Goal: Task Accomplishment & Management: Use online tool/utility

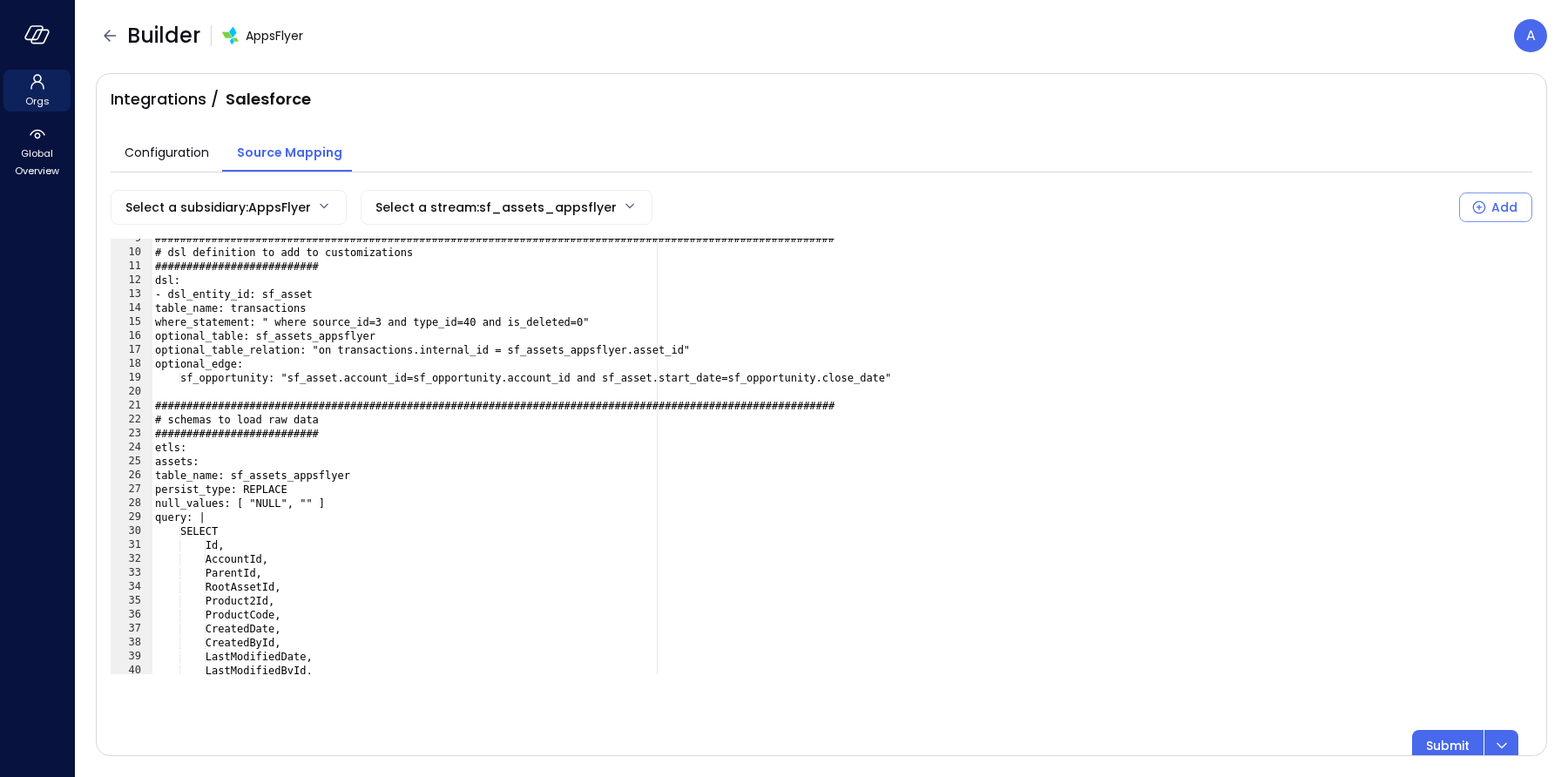
scroll to position [117, 0]
click at [47, 27] on icon "button" at bounding box center [37, 35] width 26 height 19
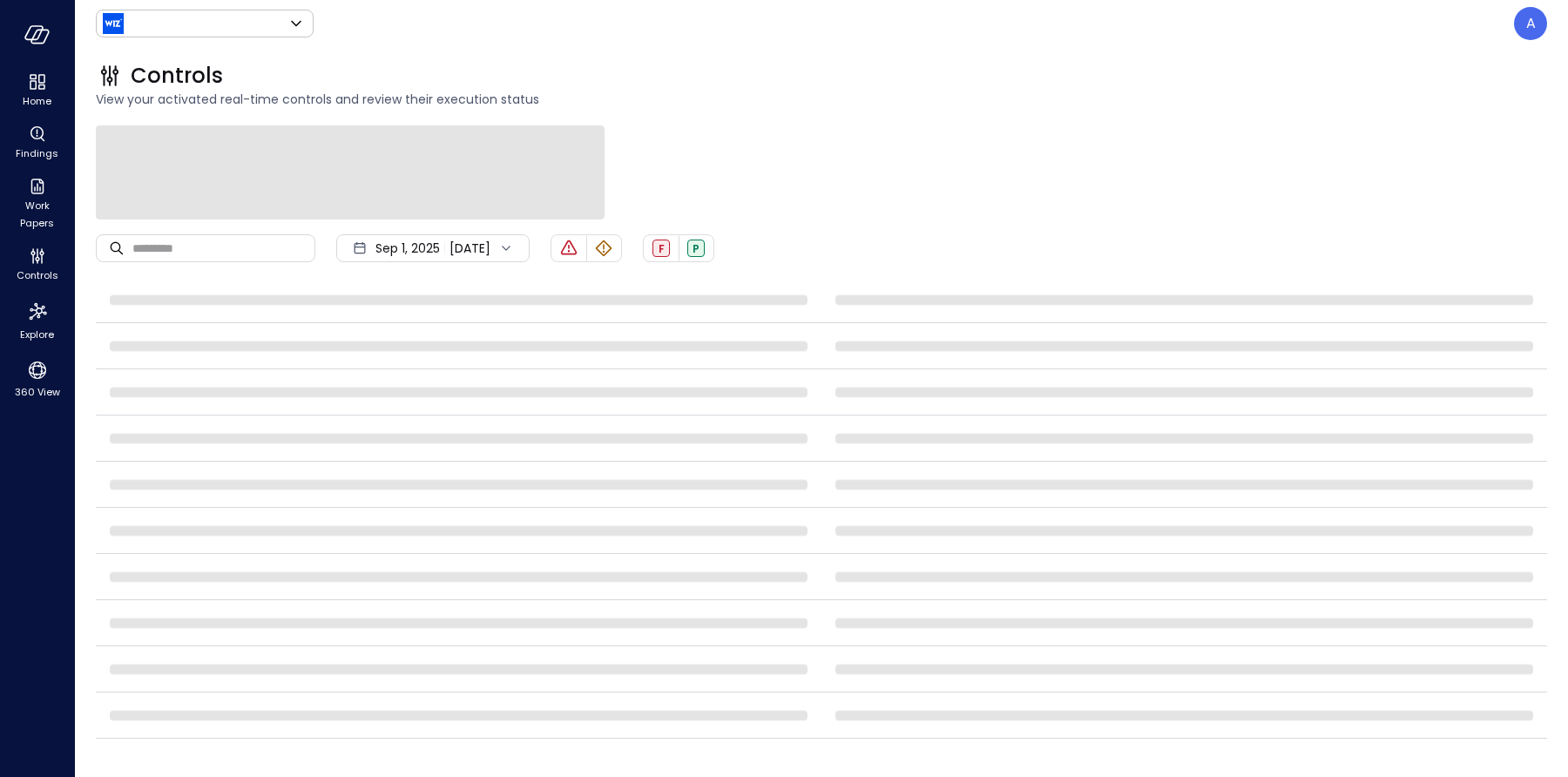
type input "******"
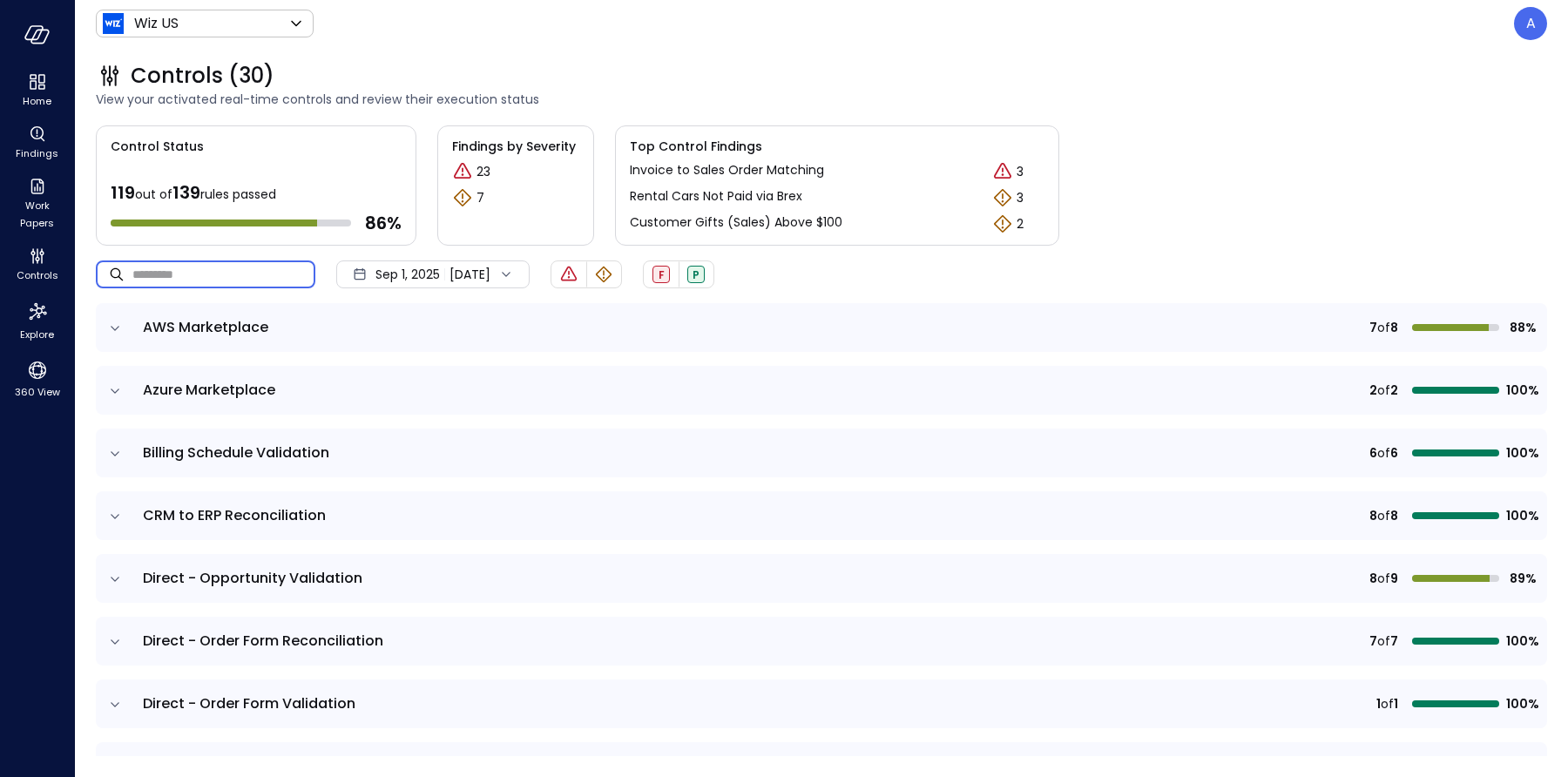
click at [205, 256] on input "text" at bounding box center [224, 274] width 183 height 46
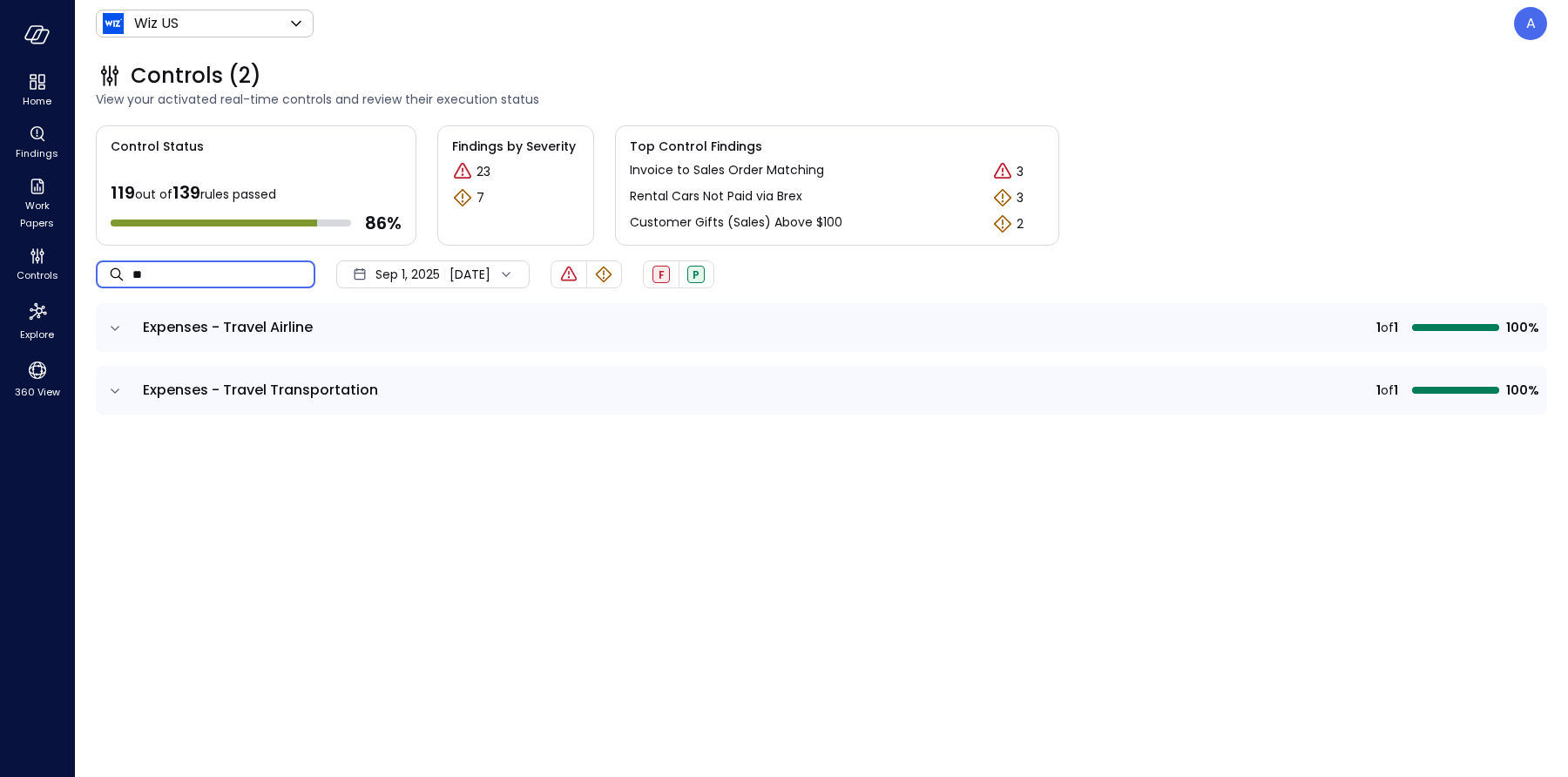
type input "***"
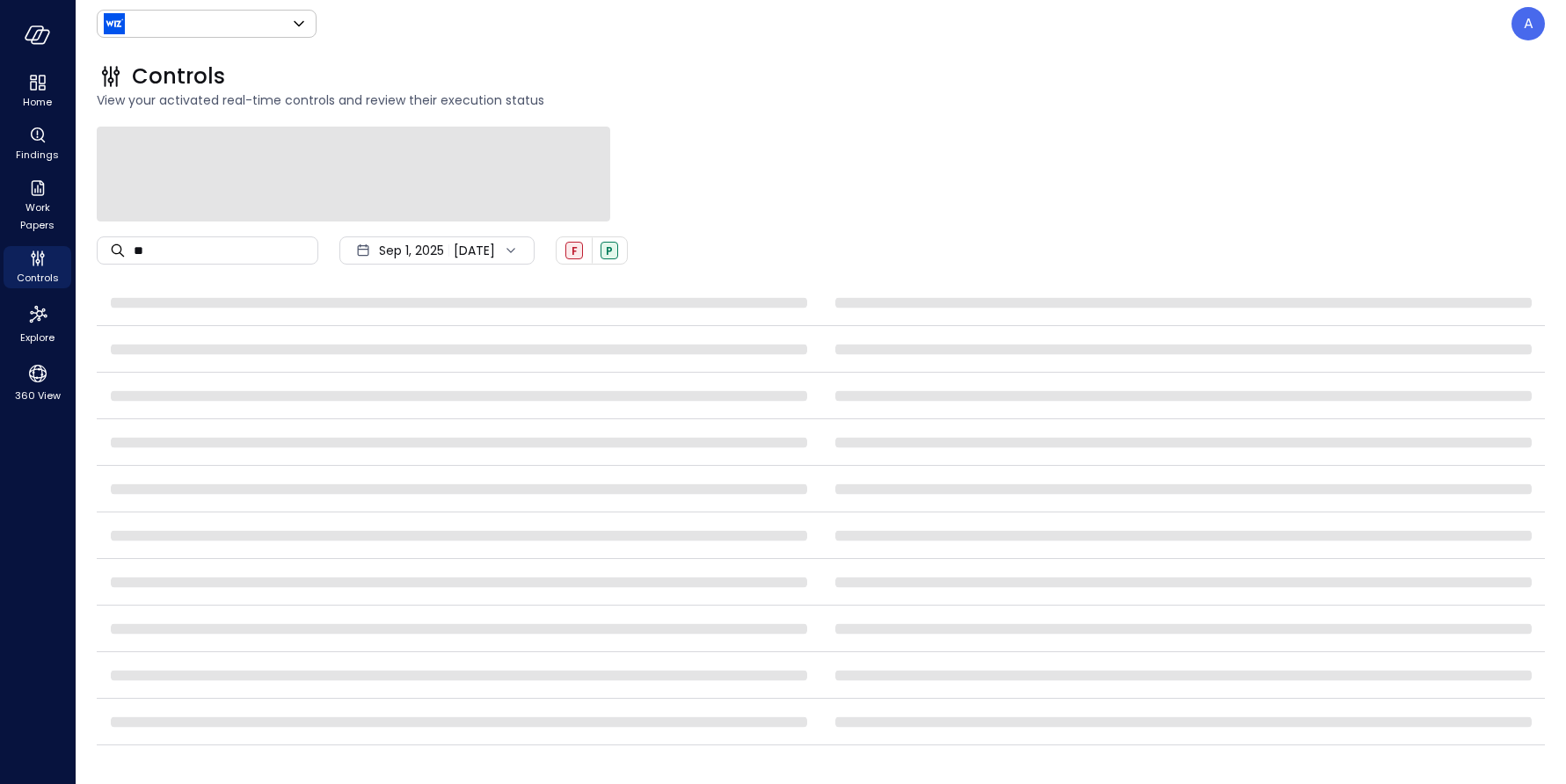
type input "******"
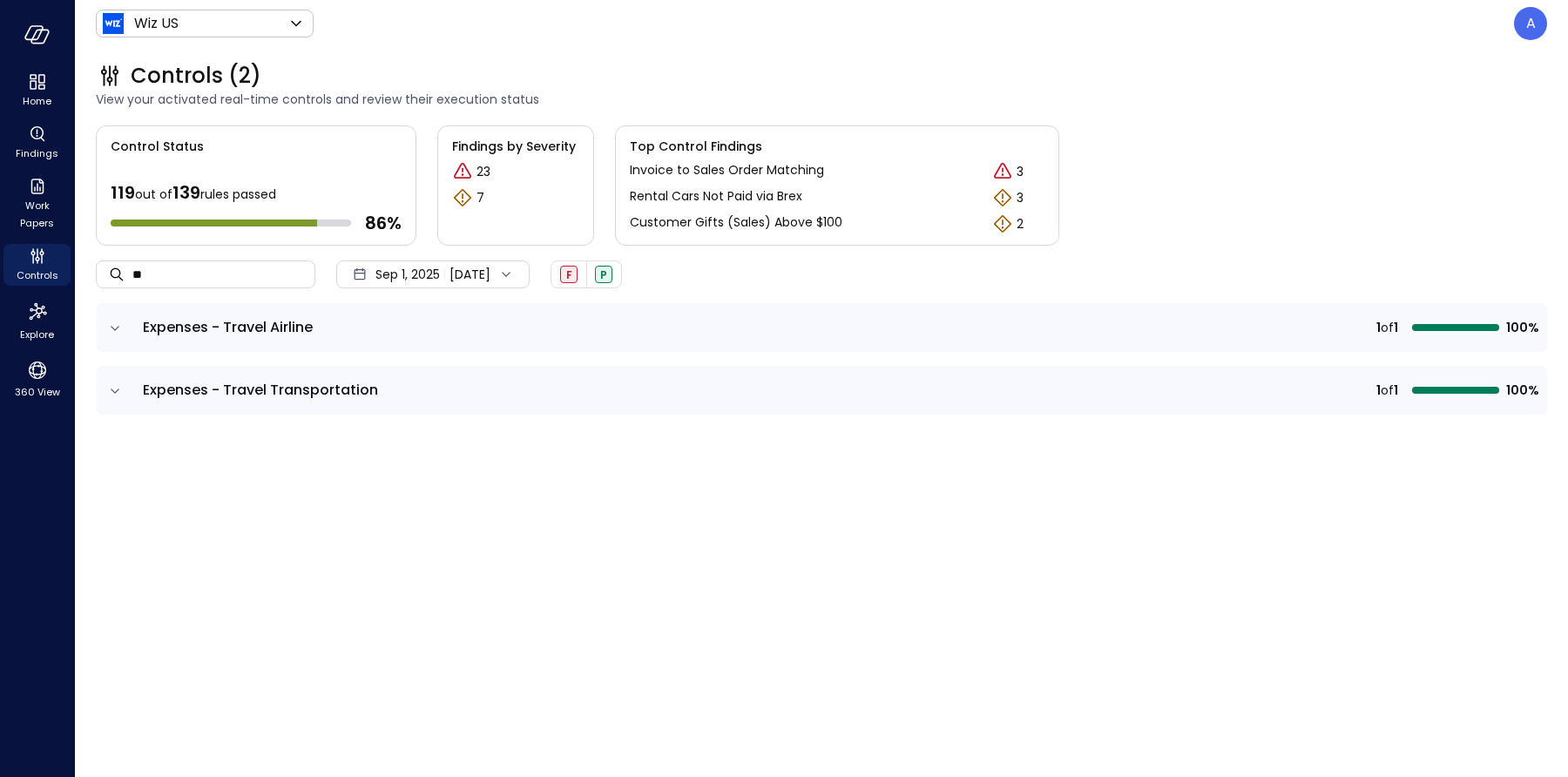
click at [113, 332] on icon "expand row" at bounding box center [115, 328] width 17 height 17
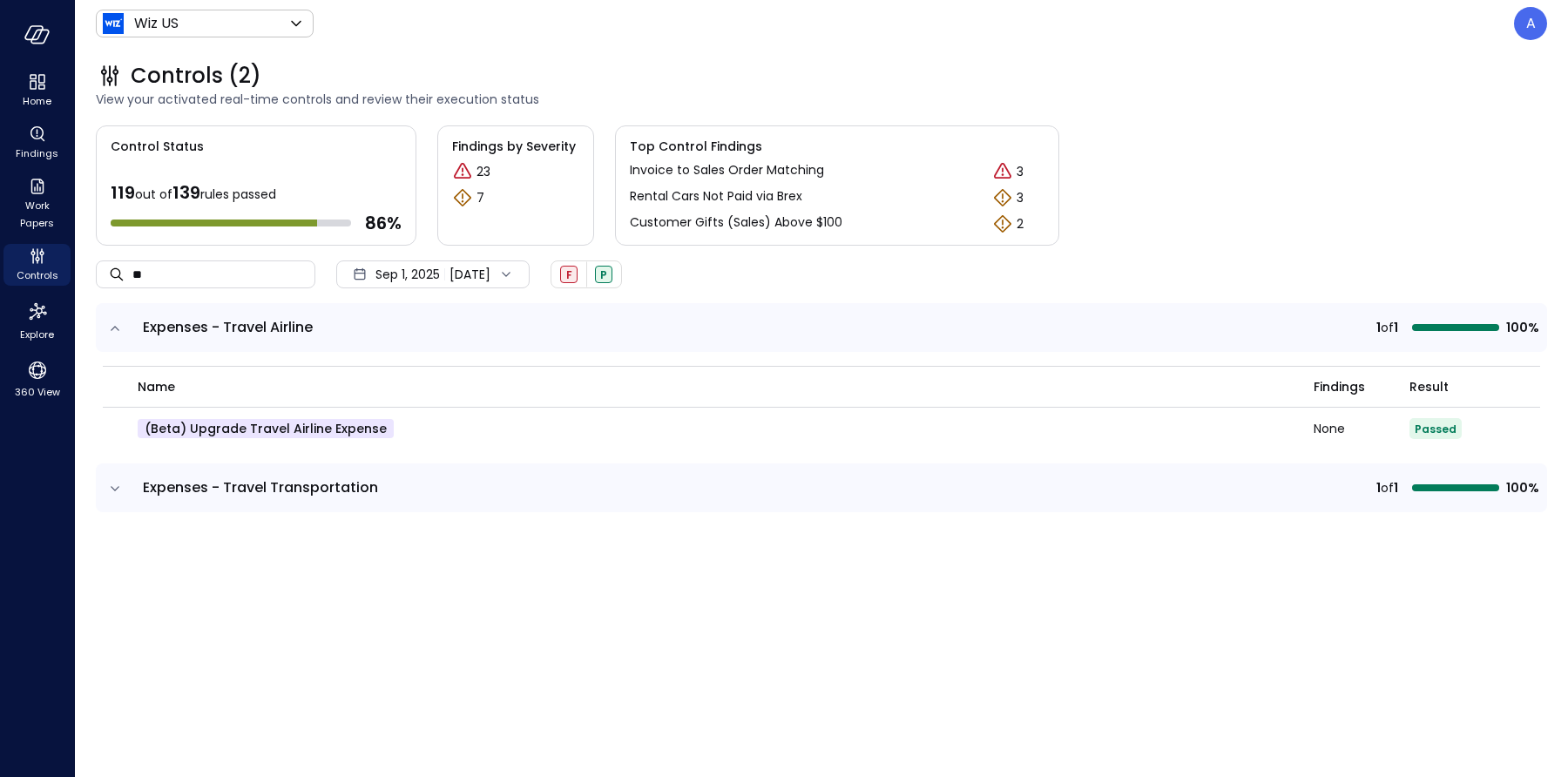
click at [112, 490] on icon "expand row" at bounding box center [115, 488] width 17 height 17
click at [424, 276] on span "Sep 1, 2025" at bounding box center [407, 274] width 65 height 19
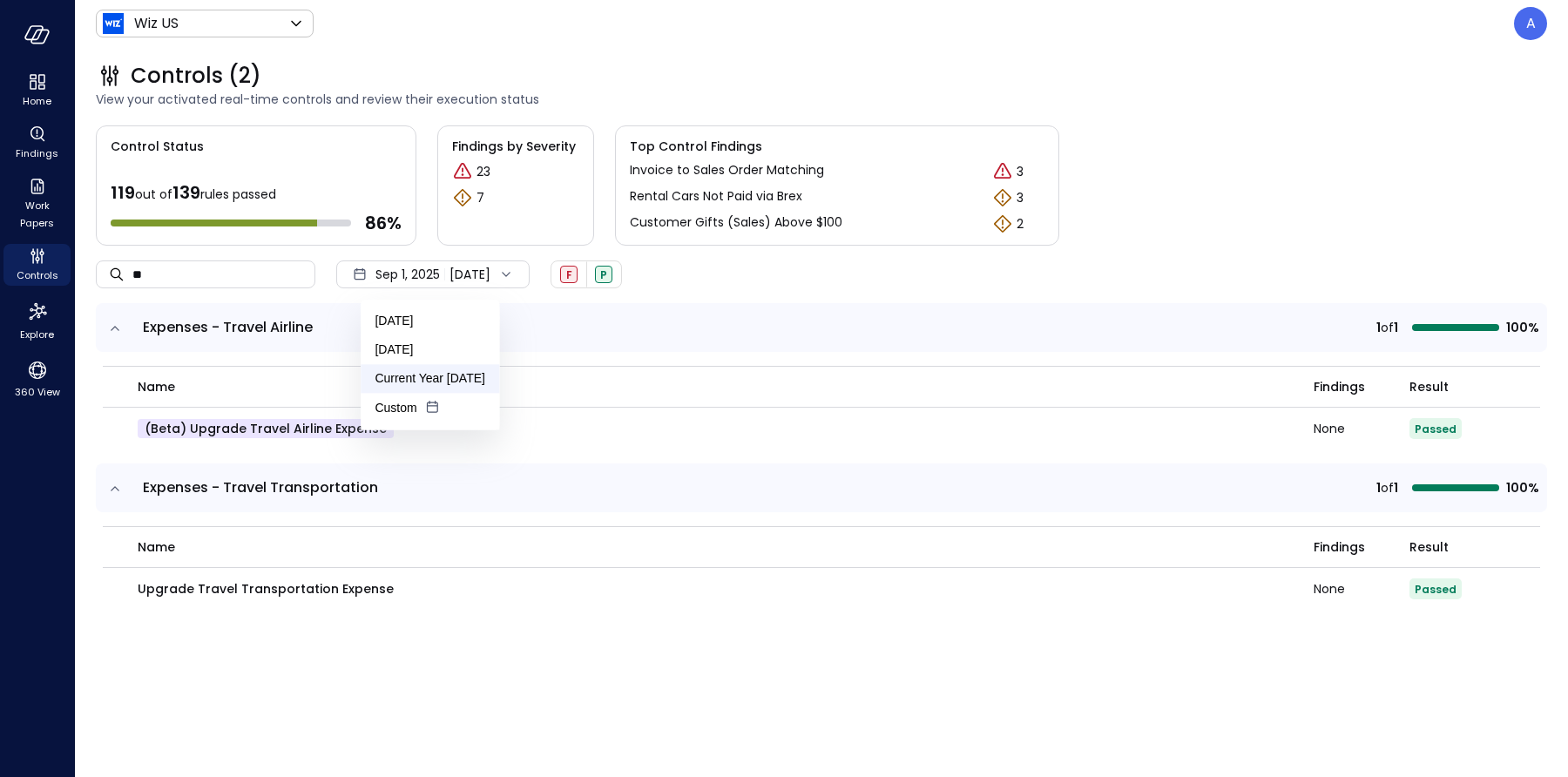
click at [432, 374] on li "Current Year [DATE]" at bounding box center [430, 379] width 138 height 29
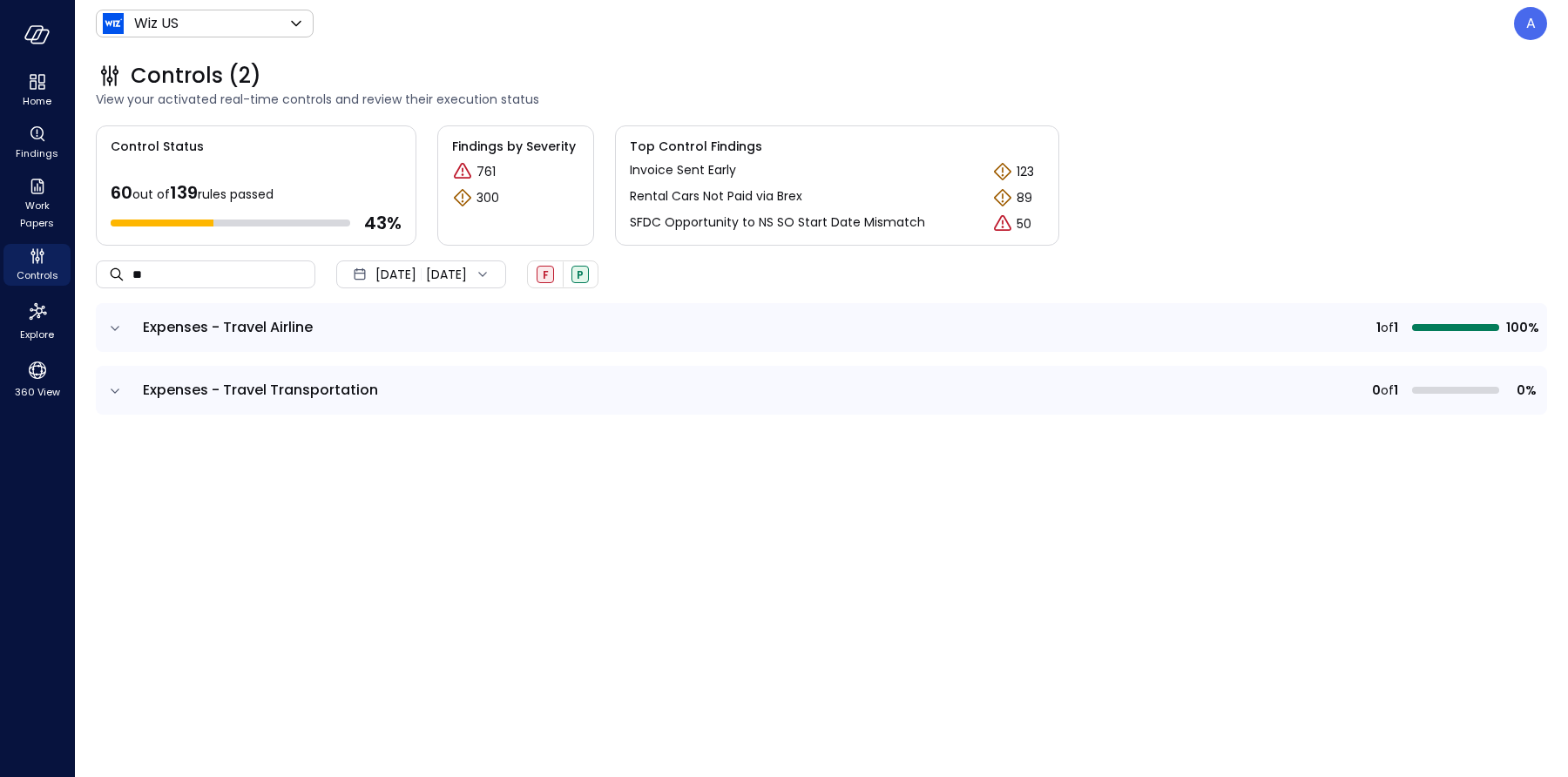
click at [113, 329] on icon "expand row" at bounding box center [115, 328] width 17 height 17
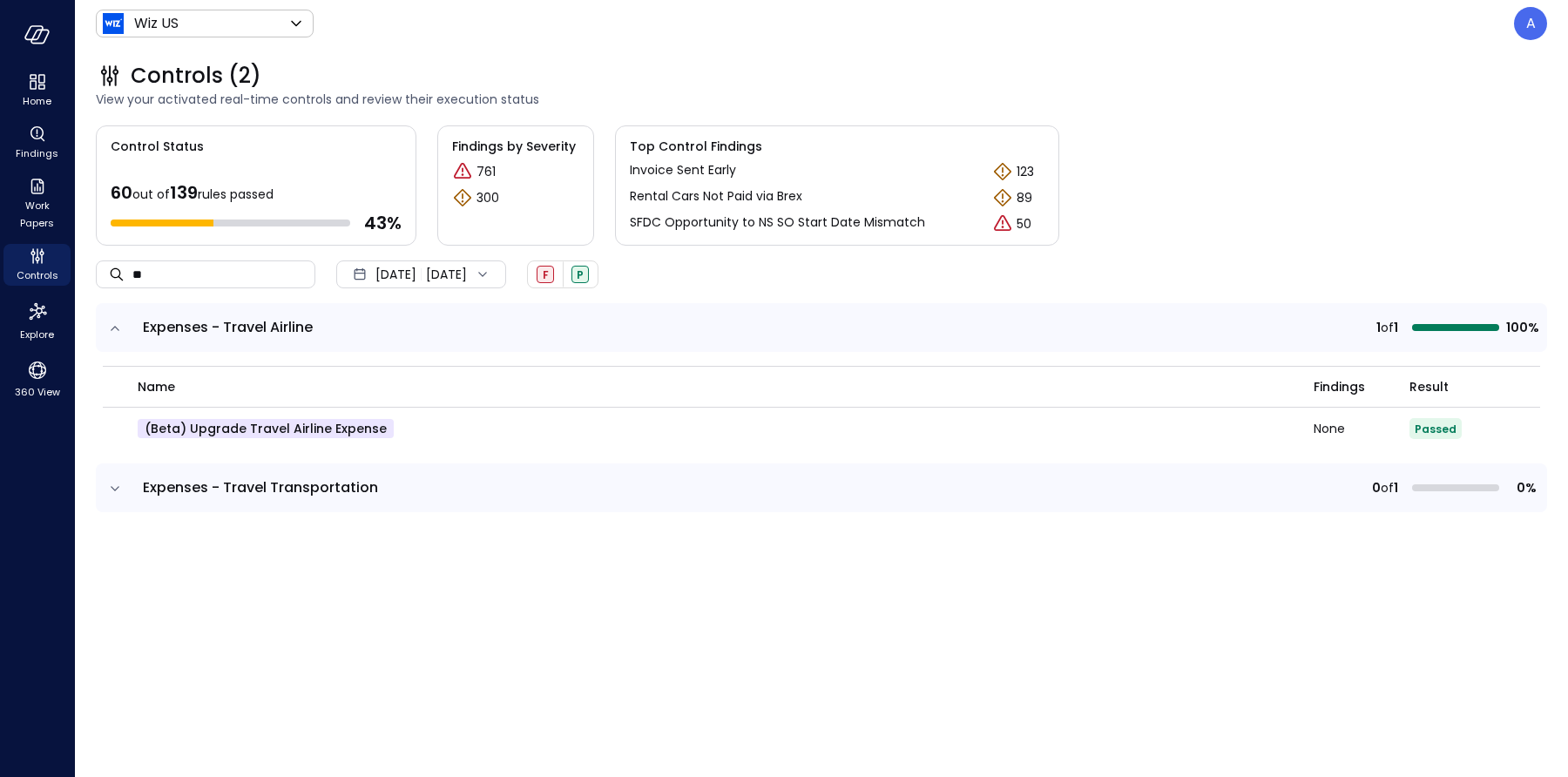
click at [114, 493] on icon "expand row" at bounding box center [115, 488] width 17 height 17
click at [97, 427] on div "name Findings Result (beta) Upgrade Travel Airline Expense None Passed" at bounding box center [821, 407] width 1451 height 97
click at [1521, 425] on icon "button" at bounding box center [1515, 428] width 21 height 21
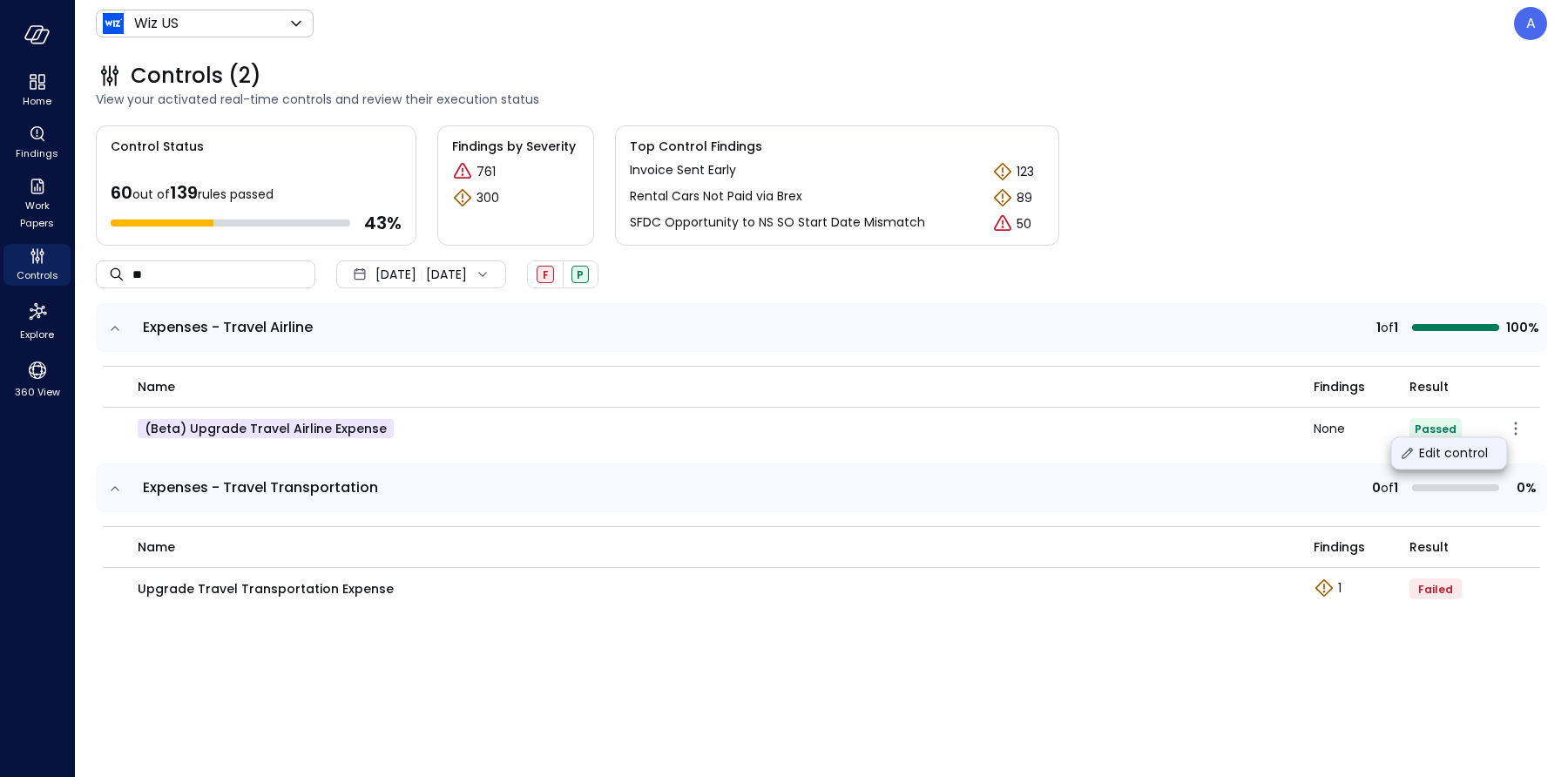
click at [1470, 450] on p "Edit control" at bounding box center [1453, 453] width 69 height 17
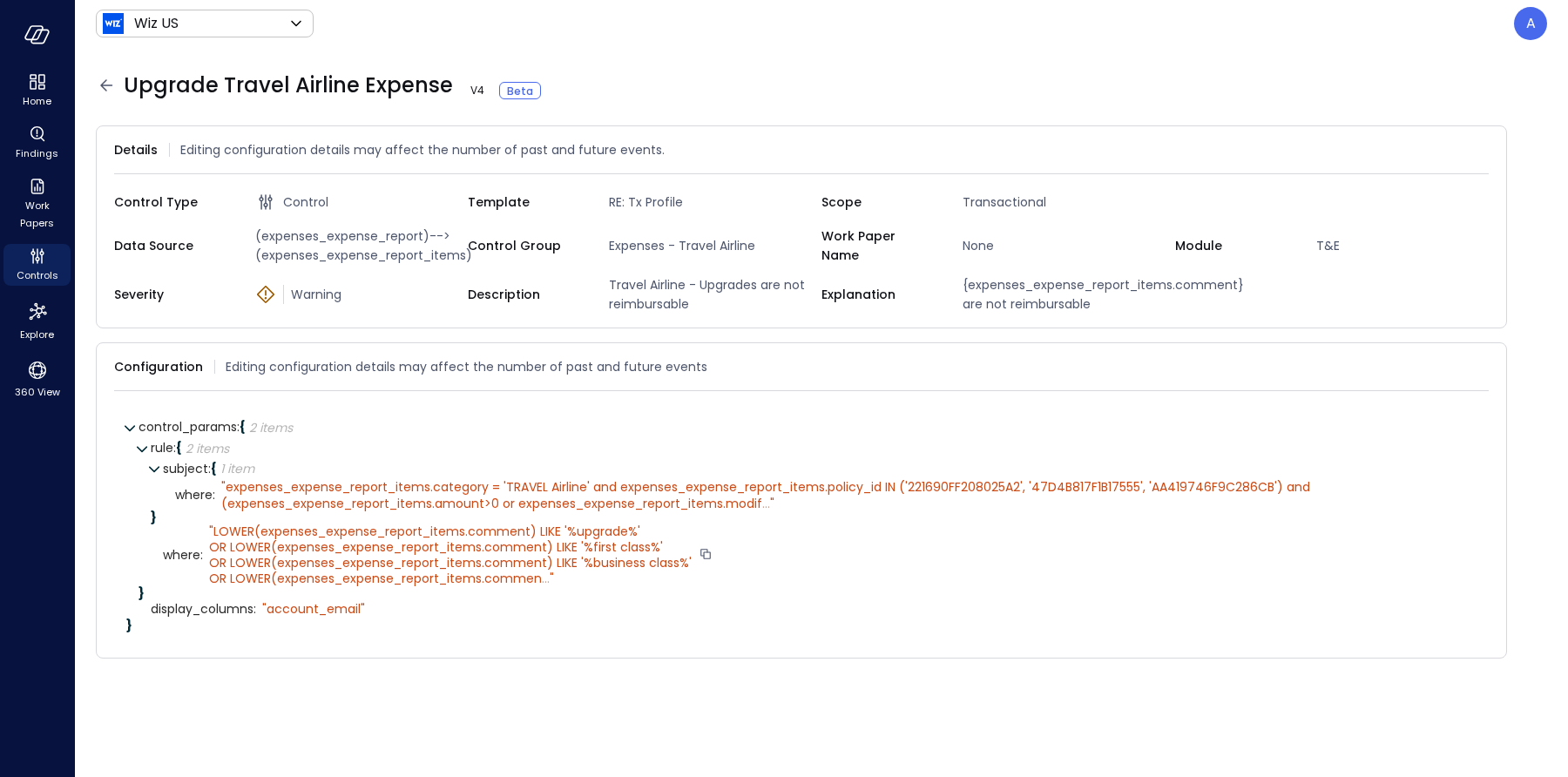
click at [526, 588] on span "LOWER(expenses_expense_report_items.comment) LIKE '%upgrade%' OR LOWER(expenses…" at bounding box center [450, 555] width 483 height 65
